Goal: Task Accomplishment & Management: Complete application form

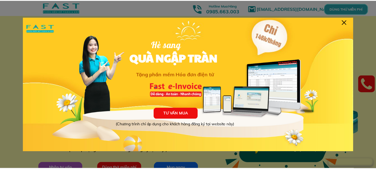
scroll to position [4, 0]
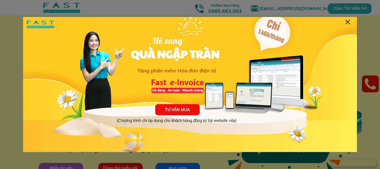
click at [349, 21] on div at bounding box center [348, 22] width 4 height 4
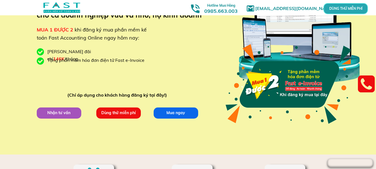
scroll to position [56, 0]
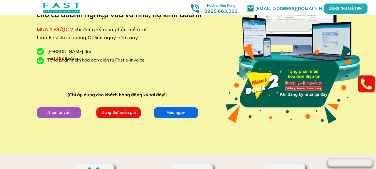
click at [111, 112] on p "Dùng thử miễn phí" at bounding box center [118, 112] width 45 height 11
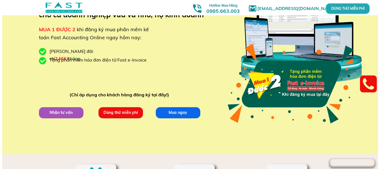
scroll to position [0, 0]
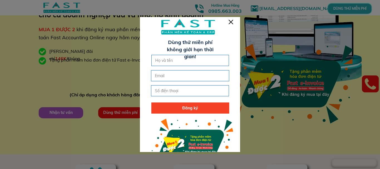
drag, startPoint x: 176, startPoint y: 60, endPoint x: 178, endPoint y: 64, distance: 4.6
click at [176, 60] on input "text" at bounding box center [190, 60] width 73 height 11
click at [159, 60] on input "text" at bounding box center [190, 60] width 73 height 11
type input "[PERSON_NAME]"
click at [174, 76] on input "email" at bounding box center [190, 75] width 73 height 11
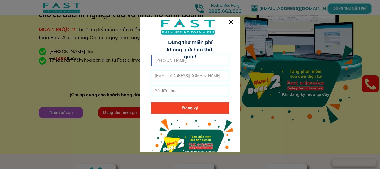
type input "[EMAIL_ADDRESS][DOMAIN_NAME]"
click at [182, 93] on input "tel" at bounding box center [190, 90] width 73 height 11
type input "0396908635"
click at [186, 107] on p "Đăng ký" at bounding box center [190, 107] width 78 height 11
